Goal: Task Accomplishment & Management: Use online tool/utility

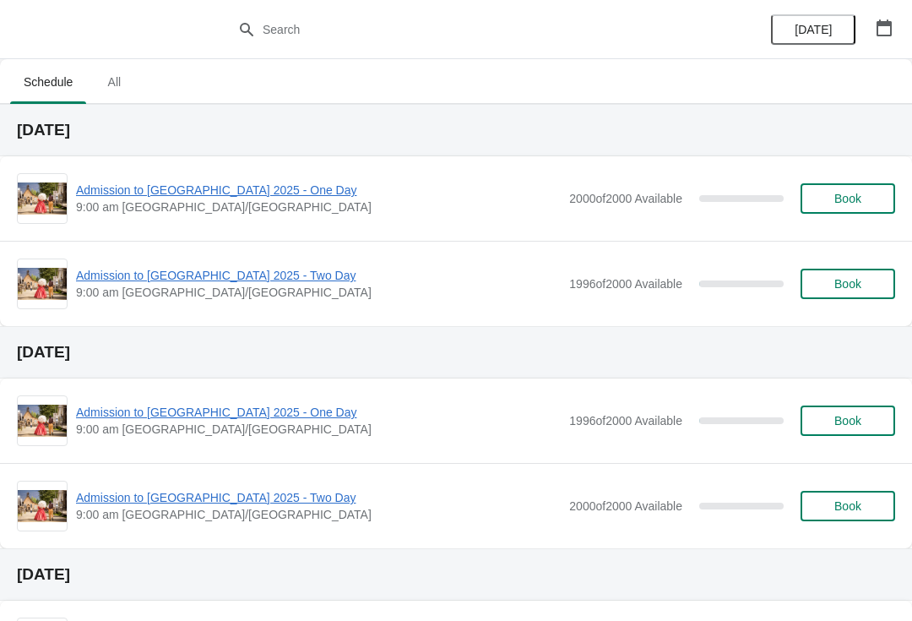
click at [207, 185] on span "Admission to [GEOGRAPHIC_DATA] 2025 - One Day" at bounding box center [318, 190] width 485 height 17
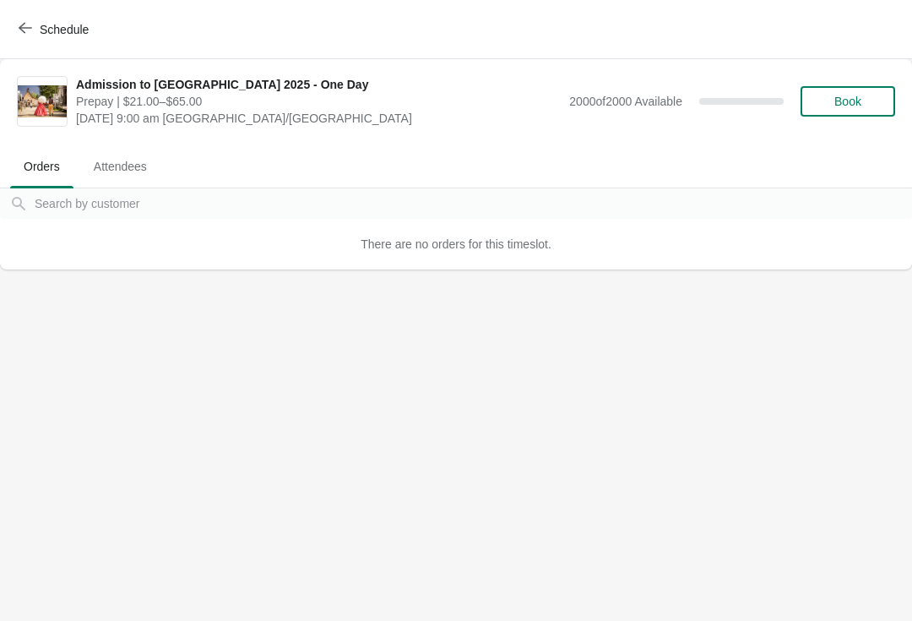
click at [132, 155] on span "Attendees" at bounding box center [120, 166] width 80 height 30
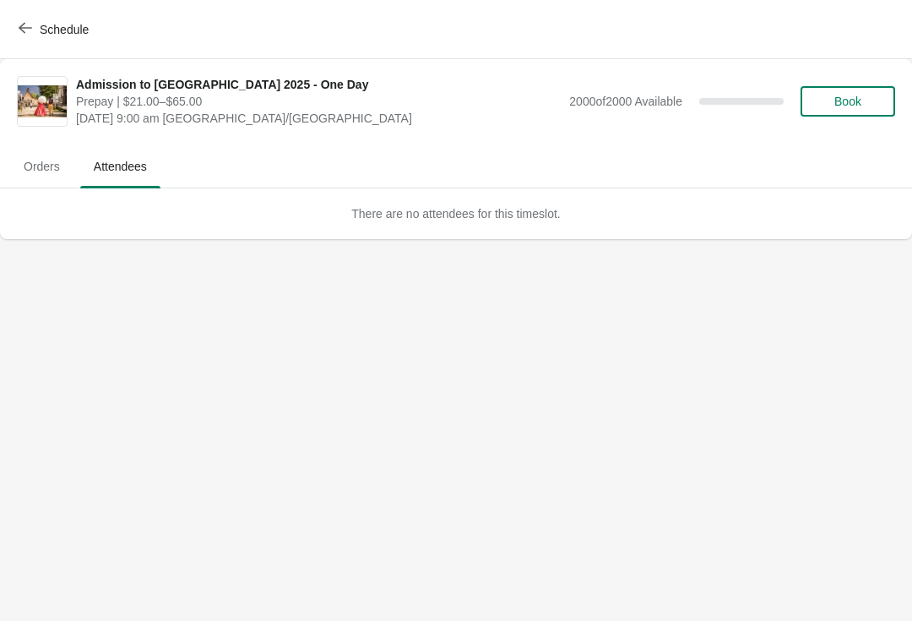
click at [32, 161] on span "Orders" at bounding box center [41, 166] width 63 height 30
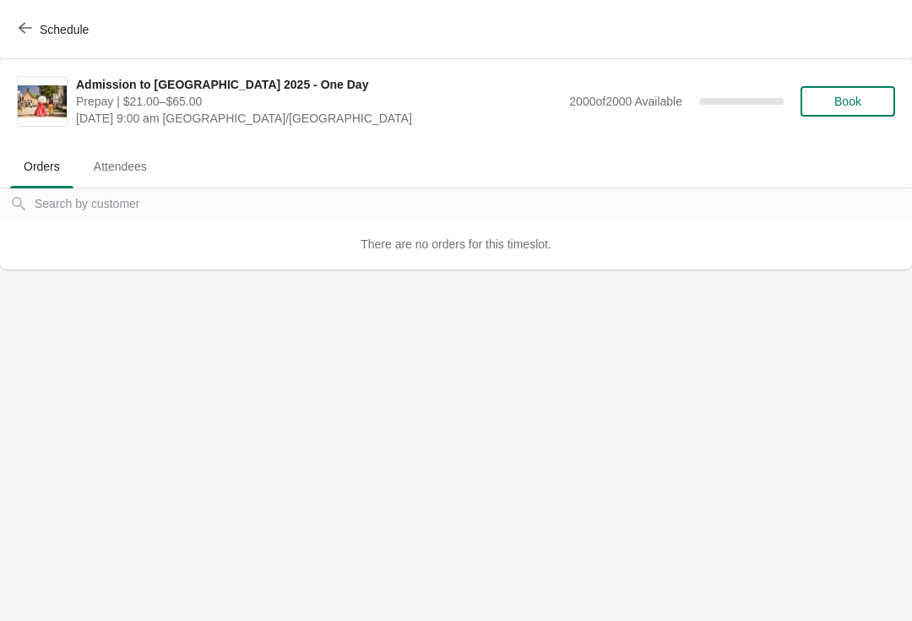
click at [66, 20] on button "Schedule" at bounding box center [55, 29] width 94 height 30
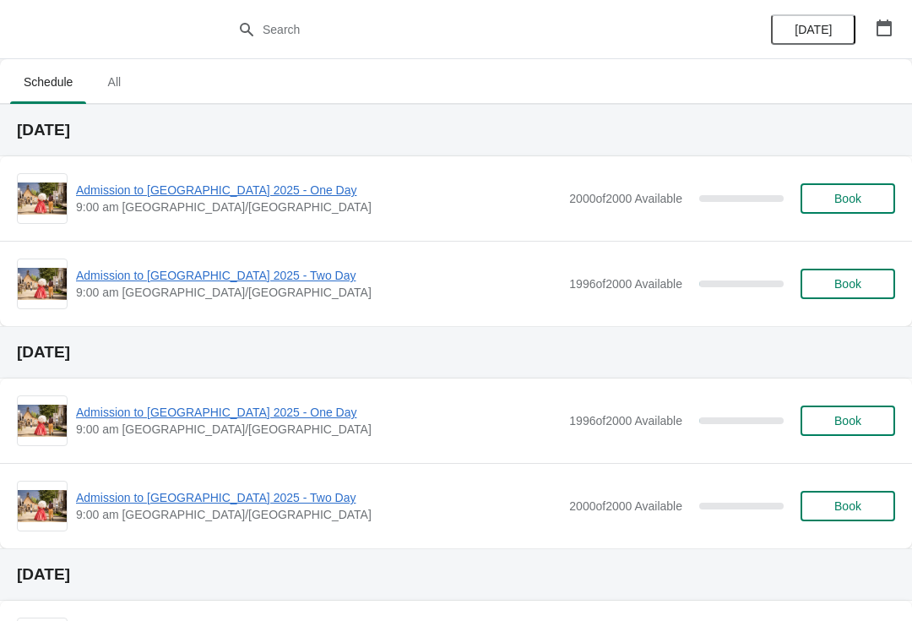
click at [267, 273] on span "Admission to [GEOGRAPHIC_DATA] 2025 - Two Day" at bounding box center [318, 275] width 485 height 17
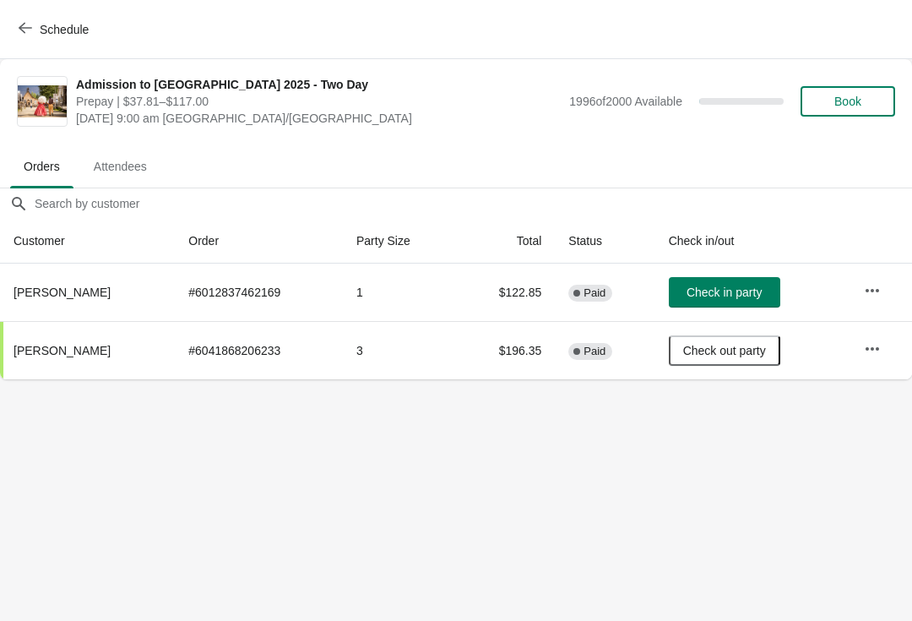
click at [723, 284] on button "Check in party" at bounding box center [725, 292] width 112 height 30
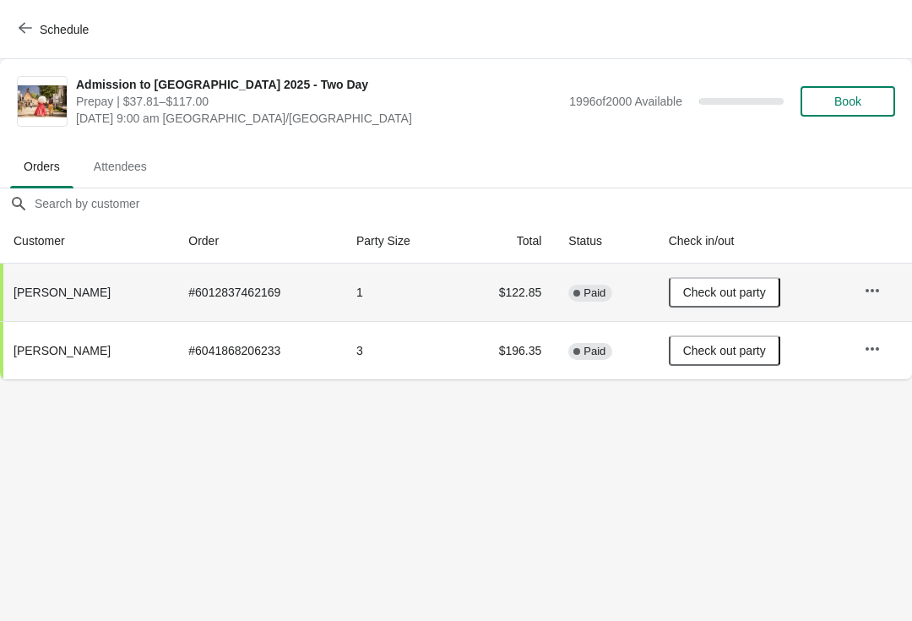
click at [885, 282] on button "button" at bounding box center [873, 290] width 30 height 30
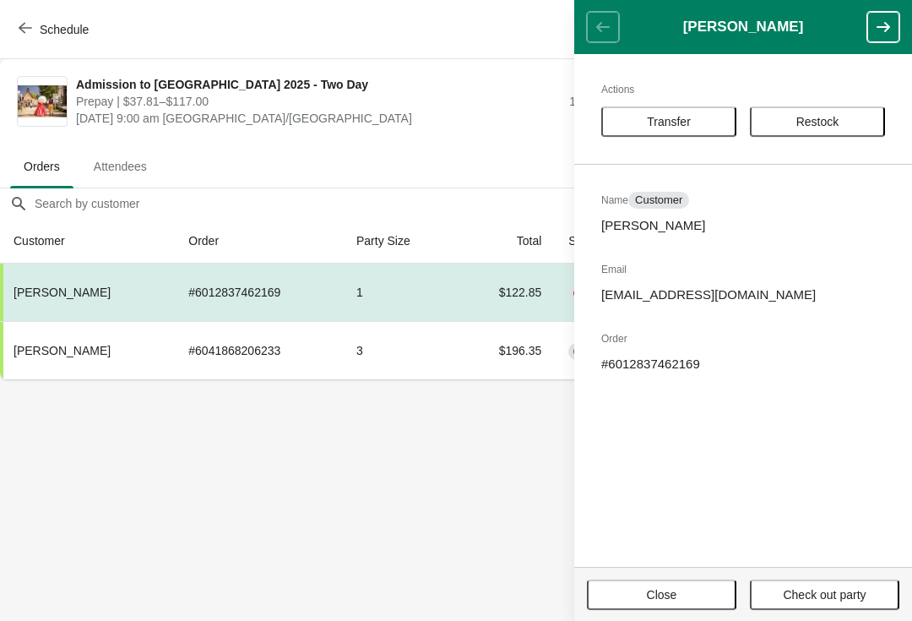
click at [460, 492] on body "Schedule Admission to [GEOGRAPHIC_DATA] 2025 - Two Day Prepay | $37.81–$117.00 …" at bounding box center [456, 310] width 912 height 621
click at [599, 16] on header "[PERSON_NAME]" at bounding box center [744, 27] width 338 height 54
click at [422, 485] on body "Schedule Admission to [GEOGRAPHIC_DATA] 2025 - Two Day Prepay | $37.81–$117.00 …" at bounding box center [456, 310] width 912 height 621
click at [450, 536] on body "Schedule Admission to [GEOGRAPHIC_DATA] 2025 - Two Day Prepay | $37.81–$117.00 …" at bounding box center [456, 310] width 912 height 621
click at [704, 582] on button "Close" at bounding box center [662, 595] width 150 height 30
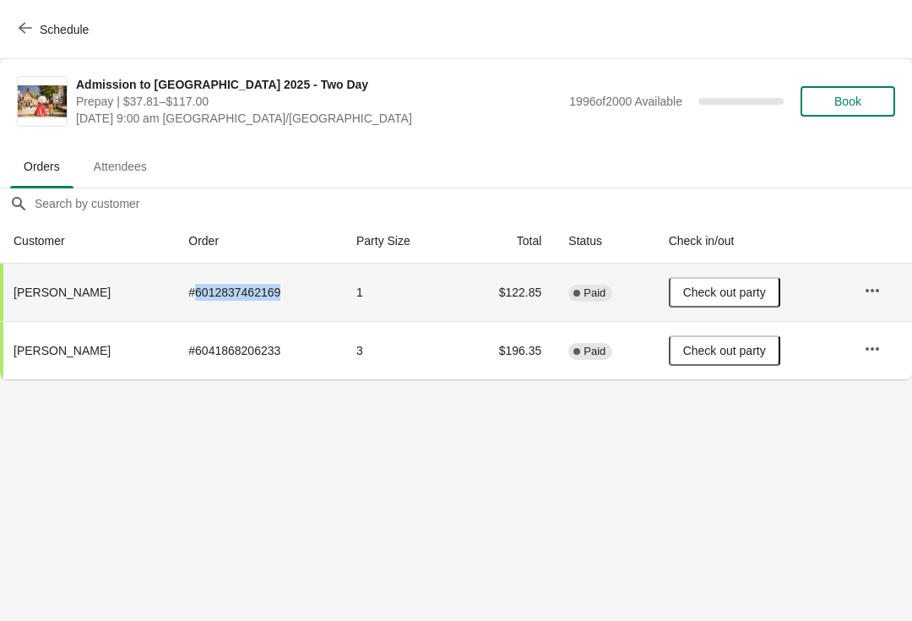
click at [327, 298] on td "# 6012837462169" at bounding box center [259, 292] width 168 height 57
click at [394, 292] on td "1" at bounding box center [400, 292] width 114 height 57
